Goal: Task Accomplishment & Management: Manage account settings

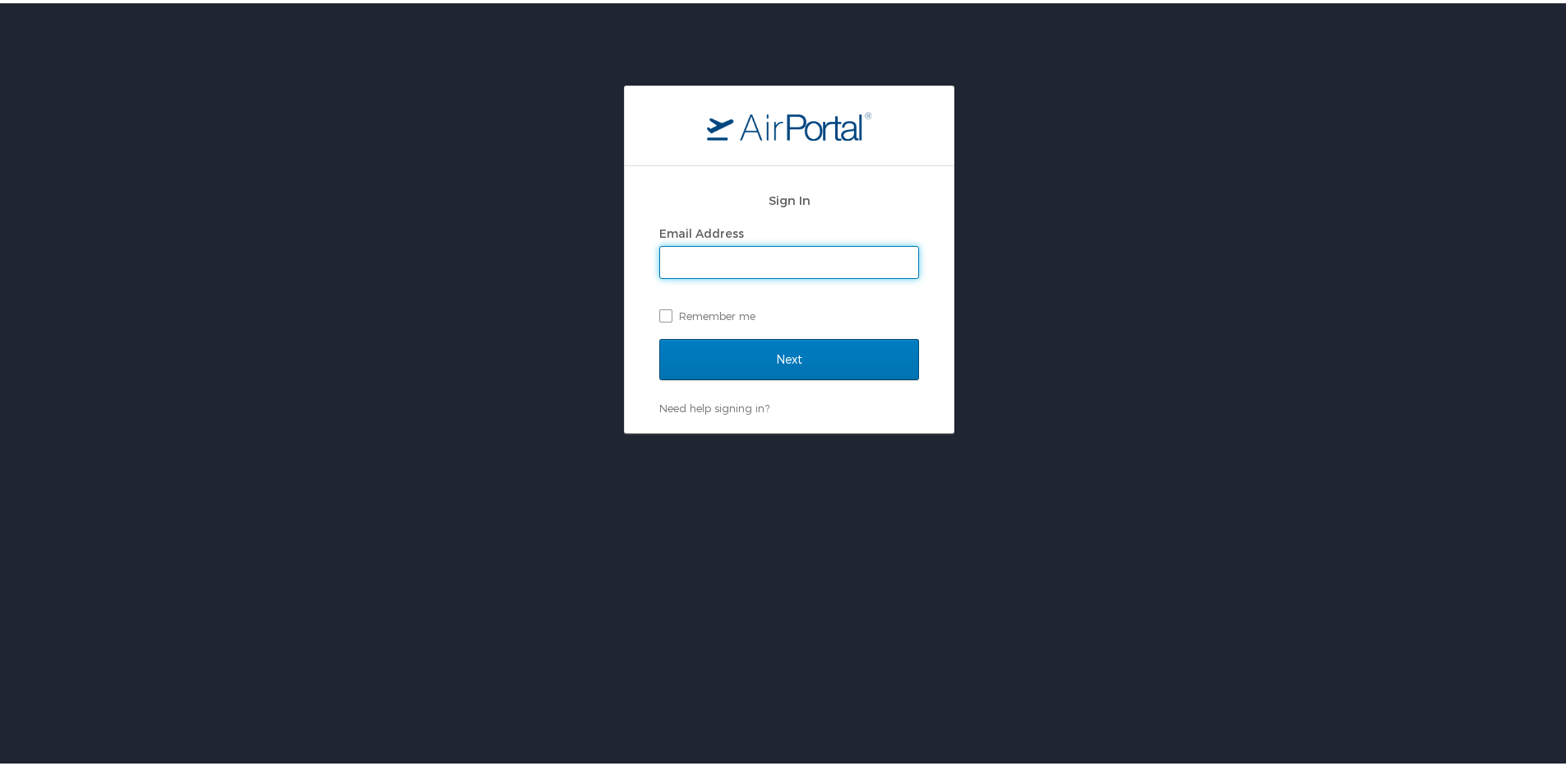
click at [746, 255] on input "Email Address" at bounding box center [789, 258] width 258 height 31
type input "michael.bradley@i3-corps.com"
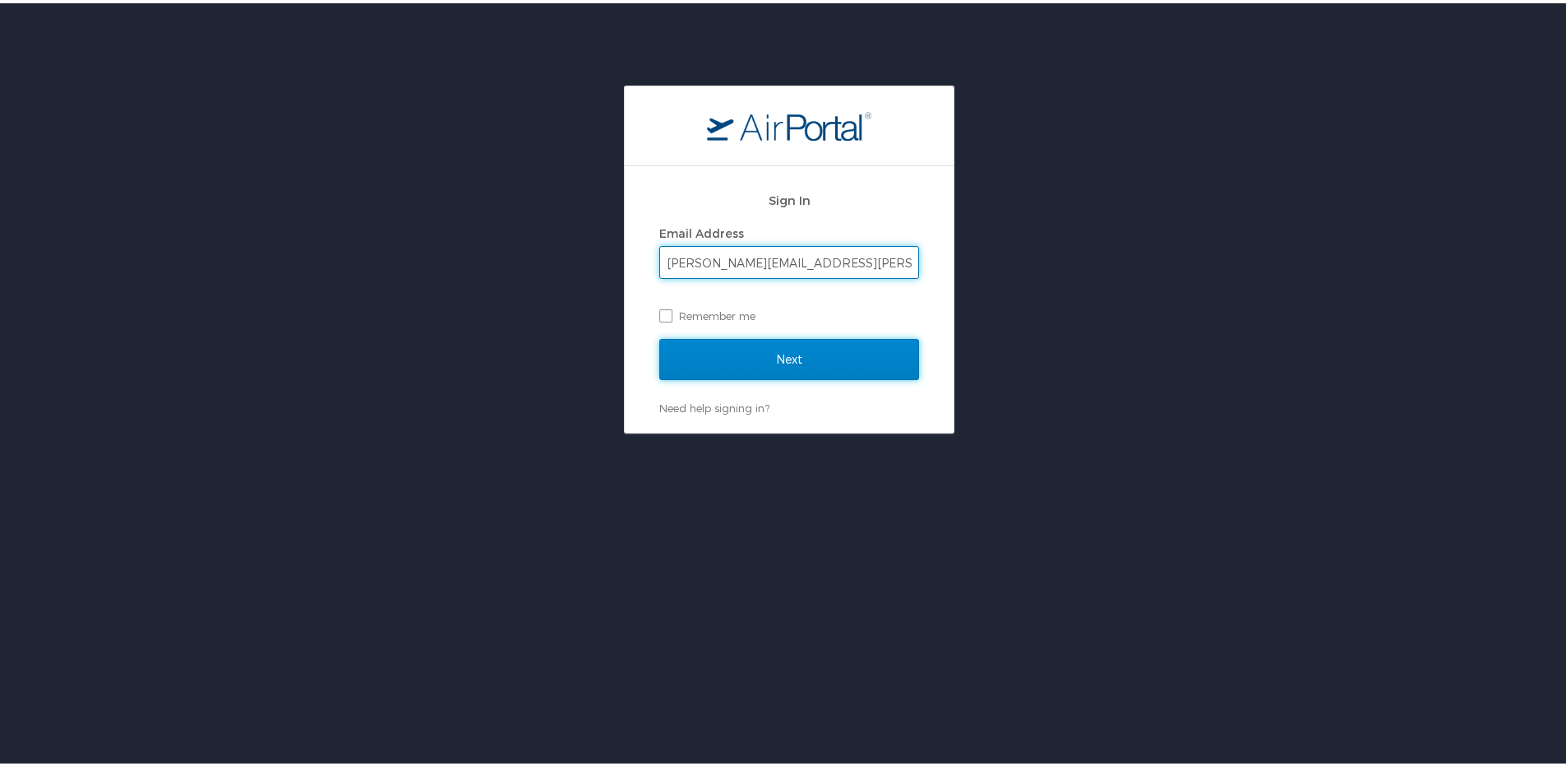
click at [819, 359] on input "Next" at bounding box center [789, 355] width 260 height 41
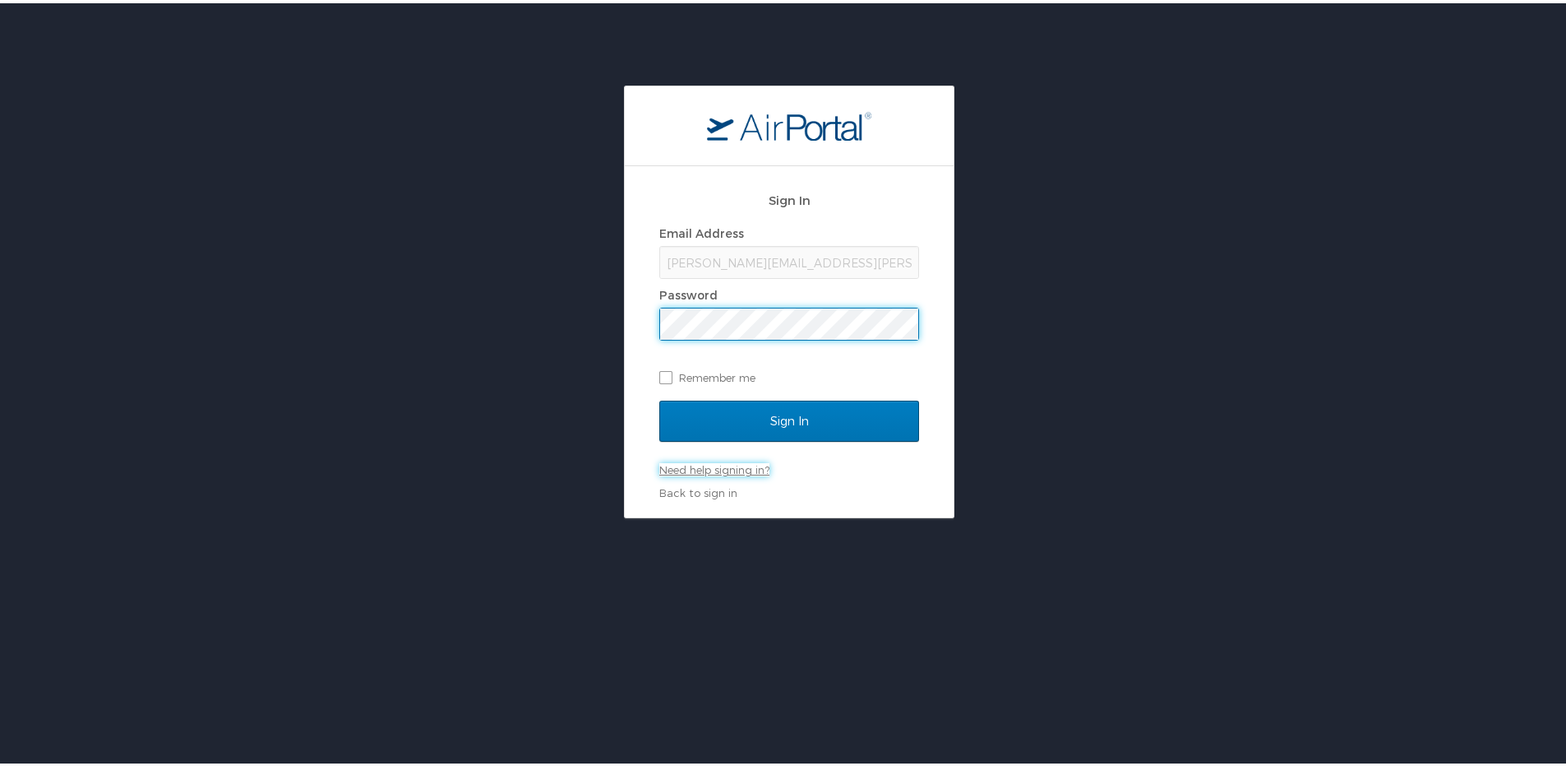
click at [714, 466] on link "Need help signing in?" at bounding box center [714, 466] width 110 height 13
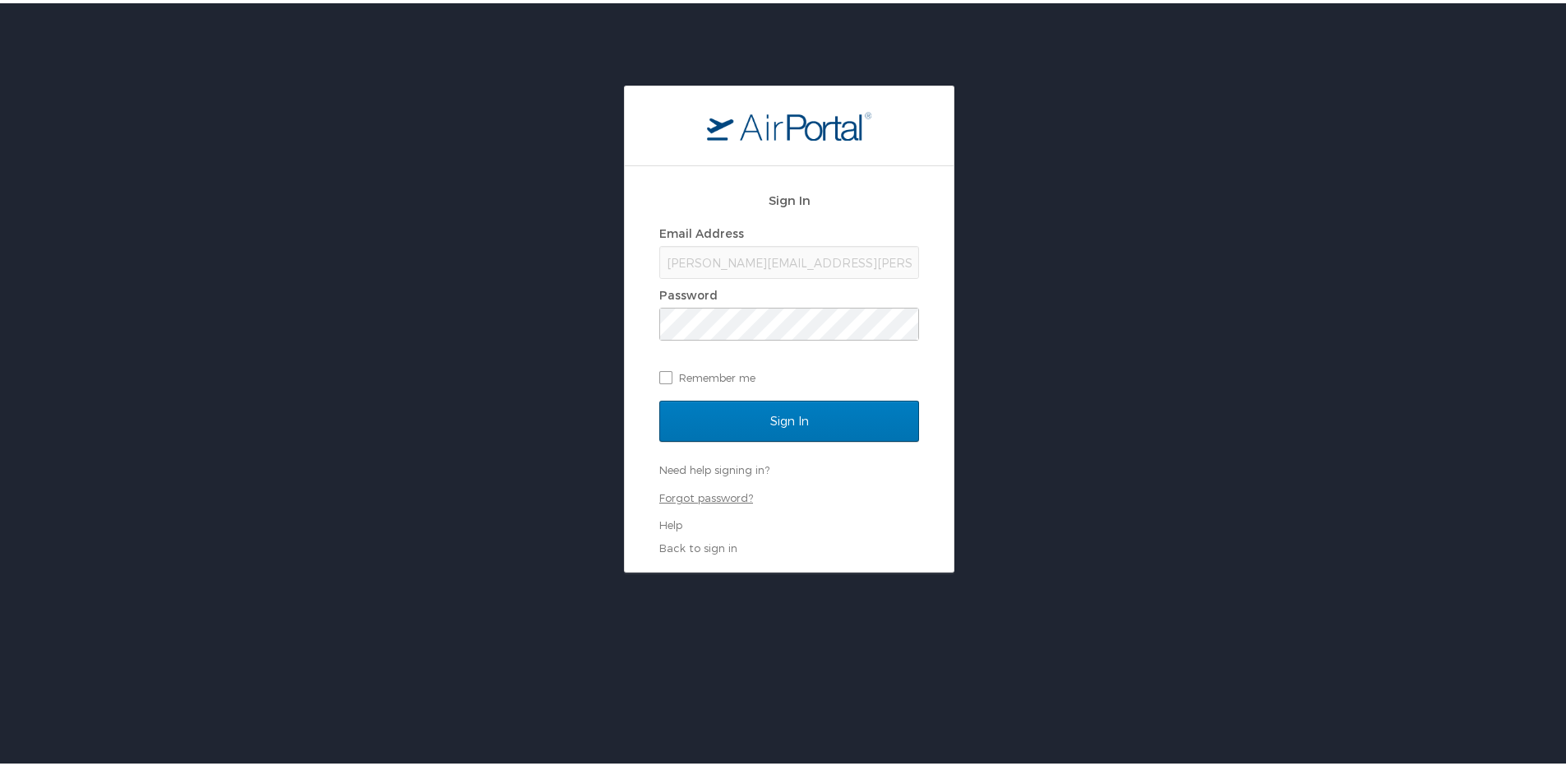
click at [692, 499] on link "Forgot password?" at bounding box center [706, 494] width 94 height 13
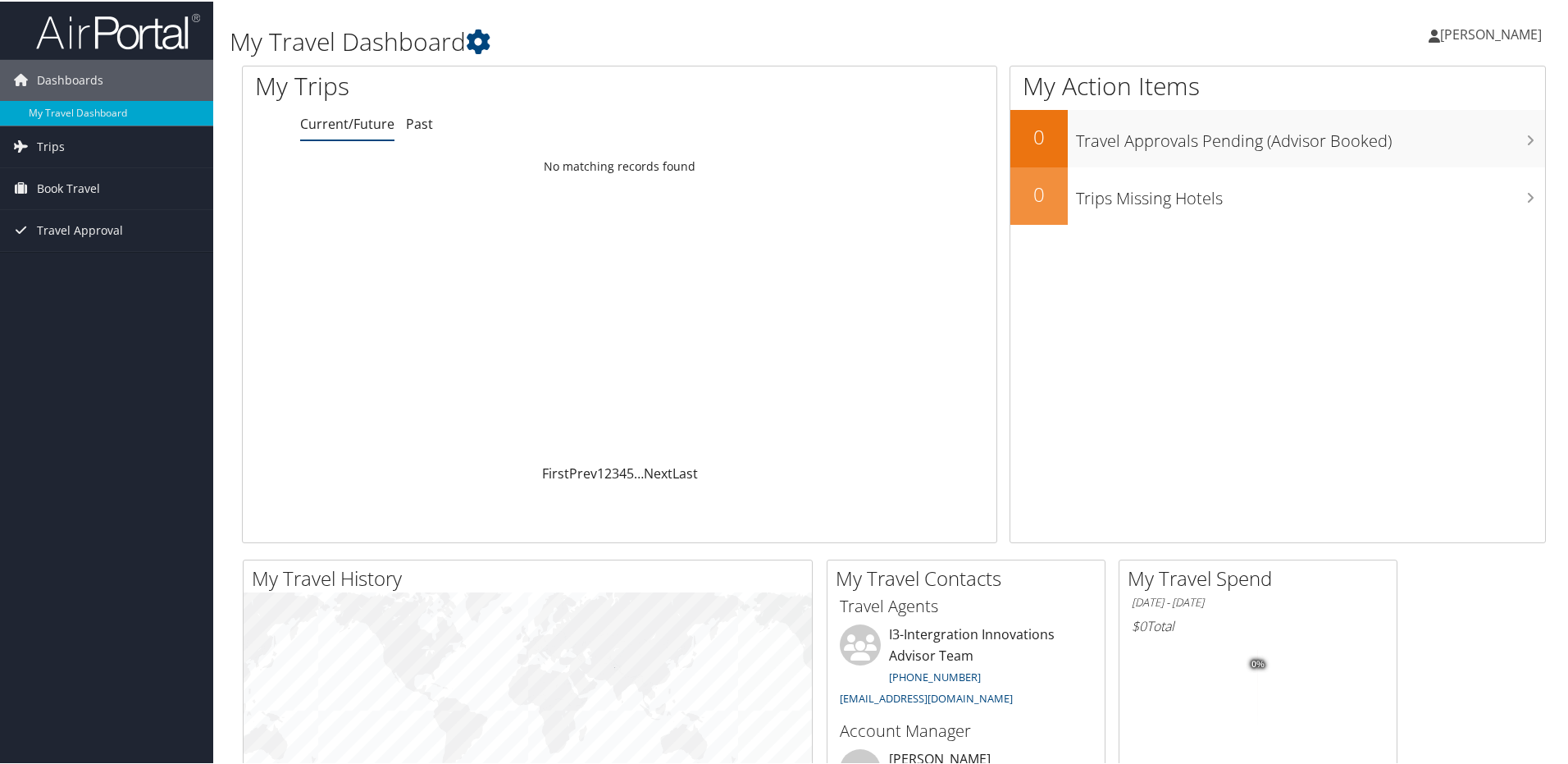
click at [1482, 36] on span "[PERSON_NAME]" at bounding box center [1491, 33] width 102 height 18
click at [1375, 149] on link "View Travel Profile" at bounding box center [1447, 146] width 183 height 28
click at [53, 142] on span "Trips" at bounding box center [51, 145] width 28 height 41
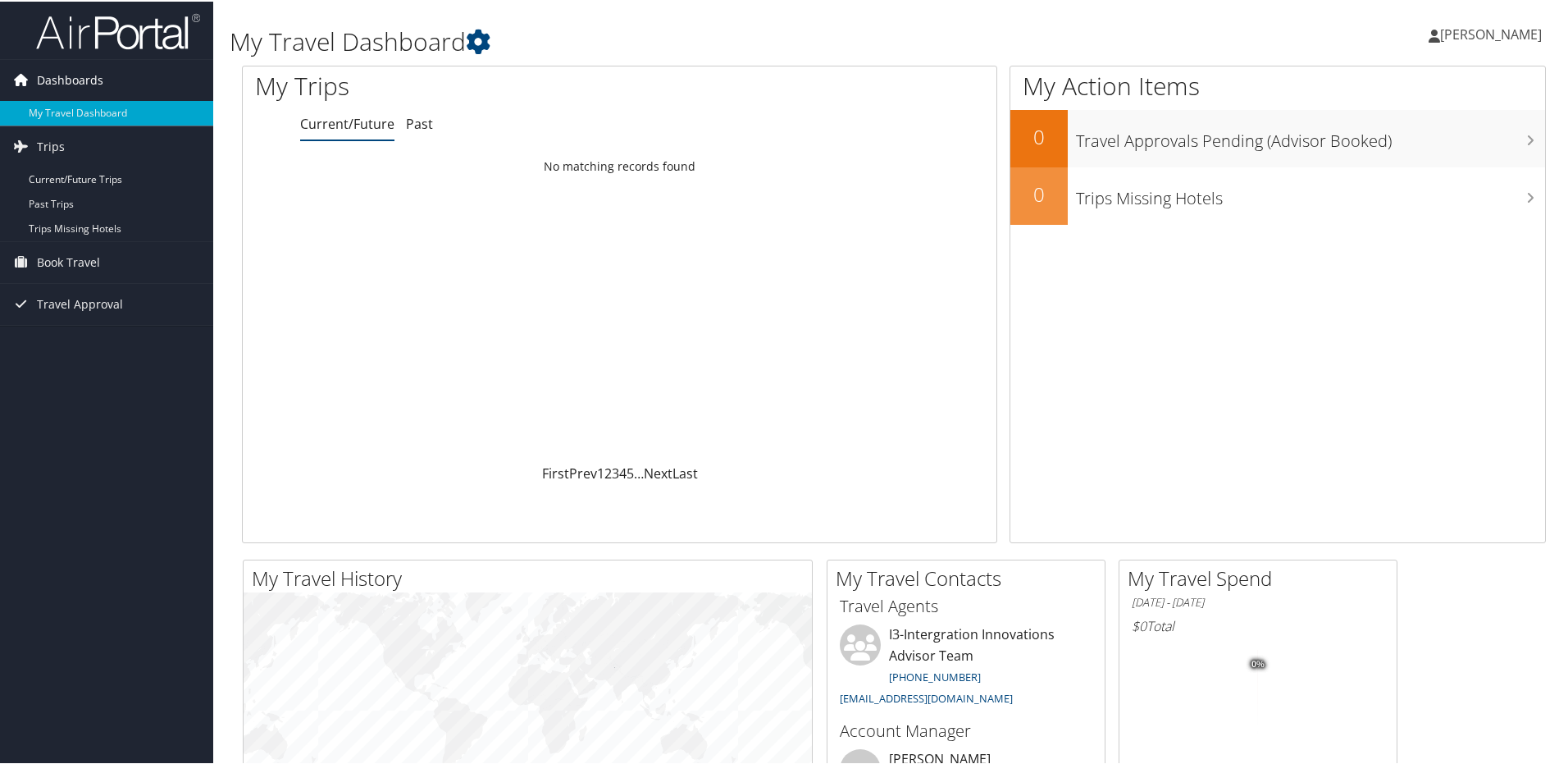
click at [76, 79] on span "Dashboards" at bounding box center [70, 78] width 67 height 41
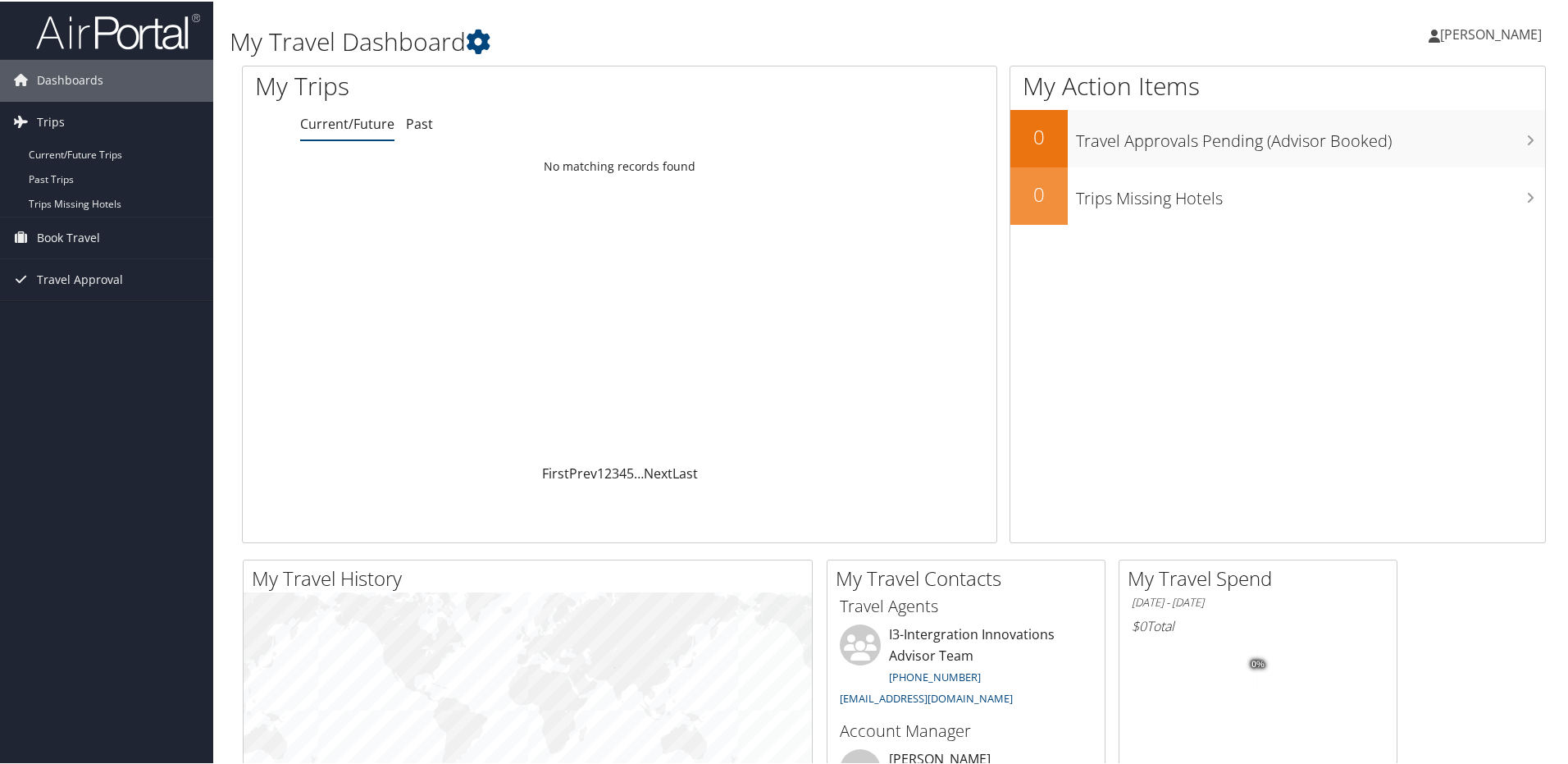
click at [1504, 33] on span "[PERSON_NAME]" at bounding box center [1491, 33] width 102 height 18
click at [1385, 94] on link "My Settings" at bounding box center [1447, 90] width 183 height 28
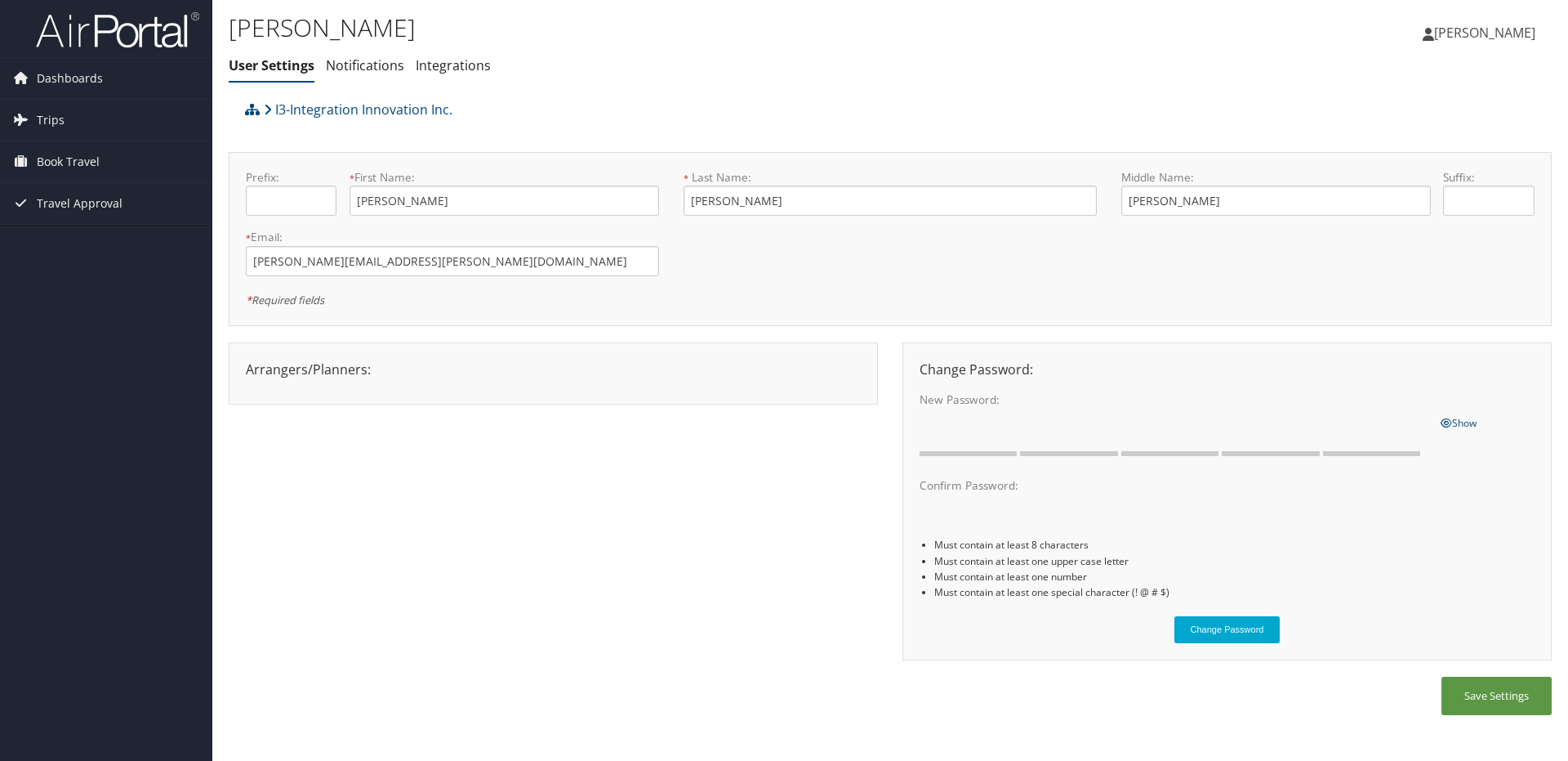
click at [1491, 34] on span "Michael Bradley" at bounding box center [1485, 33] width 101 height 18
click at [1414, 150] on link "View Travel Profile" at bounding box center [1443, 145] width 182 height 28
click at [451, 69] on link "Integrations" at bounding box center [454, 66] width 75 height 18
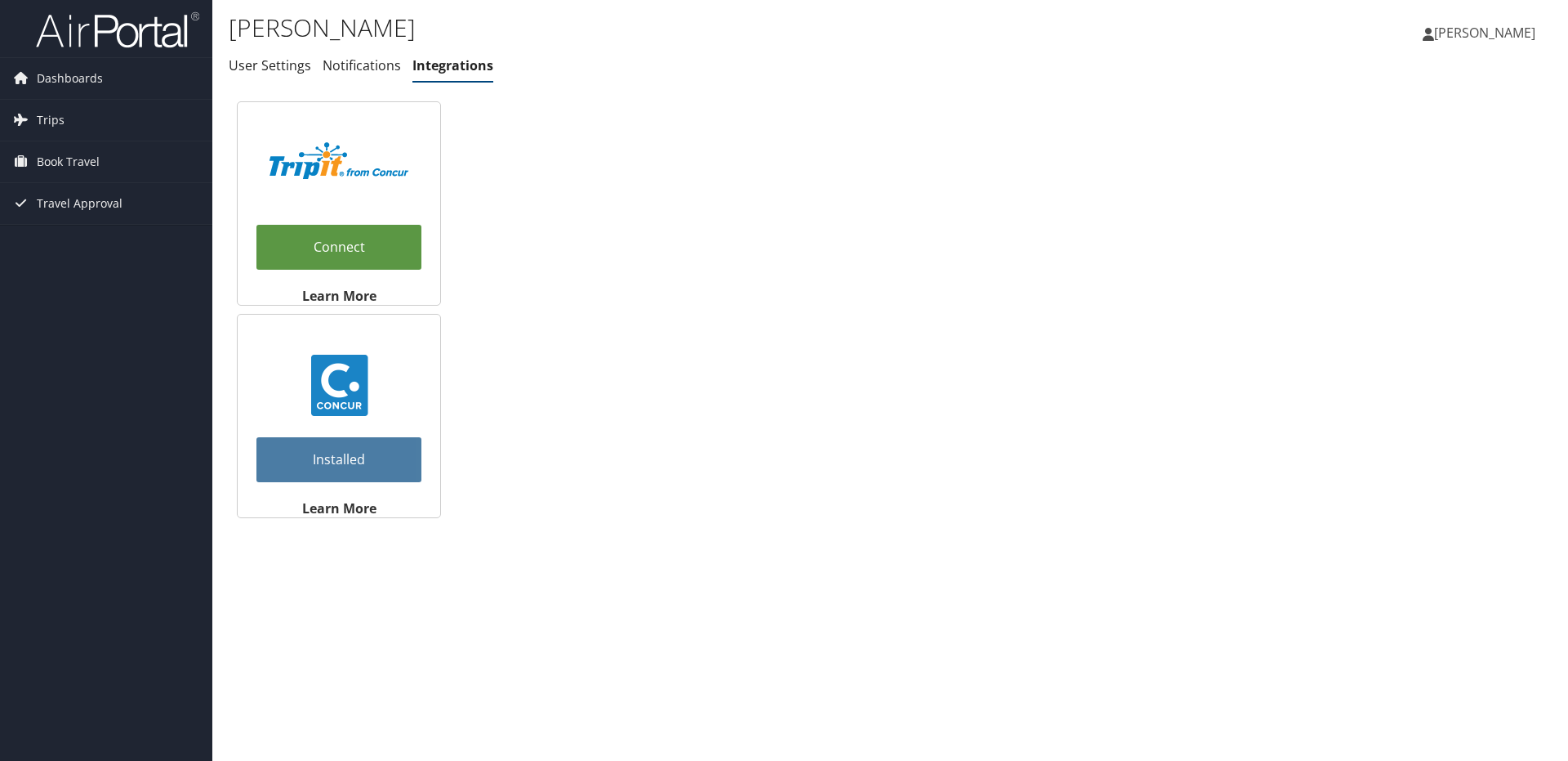
click at [1477, 34] on span "[PERSON_NAME]" at bounding box center [1485, 33] width 101 height 18
click at [1052, 299] on div "Connect Learn More Installed Learn More" at bounding box center [890, 310] width 1323 height 433
